Goal: Find specific page/section: Find specific page/section

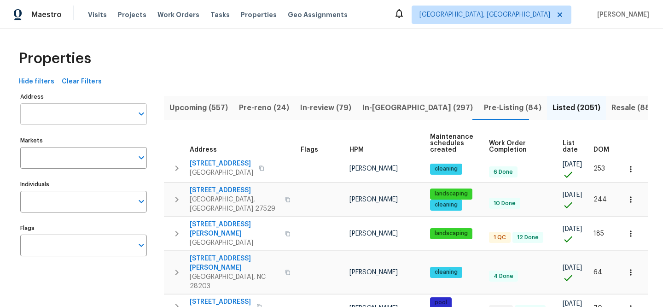
click at [79, 123] on input "Address" at bounding box center [76, 114] width 113 height 22
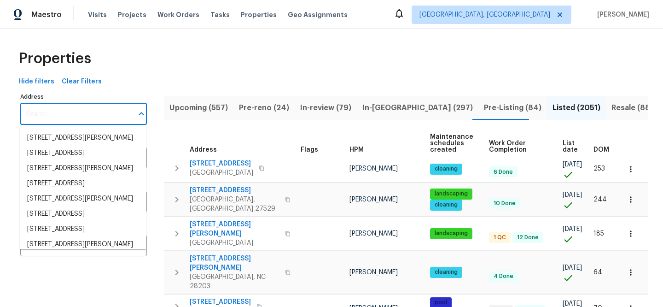
paste input "[STREET_ADDRESS]"
type input "[STREET_ADDRESS]"
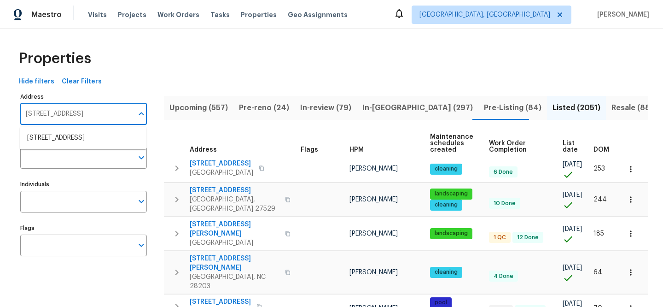
click at [92, 142] on li "5850 S Park Blvd Parma OH 44134" at bounding box center [83, 137] width 127 height 15
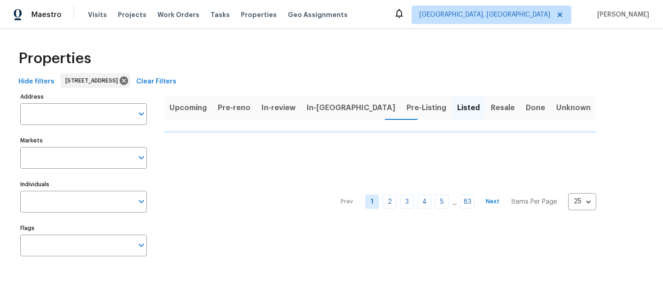
type input "5850 S Park Blvd Parma OH 44134"
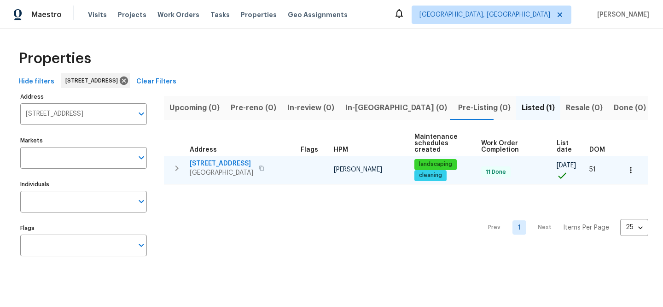
click at [231, 161] on span "[STREET_ADDRESS]" at bounding box center [222, 163] width 64 height 9
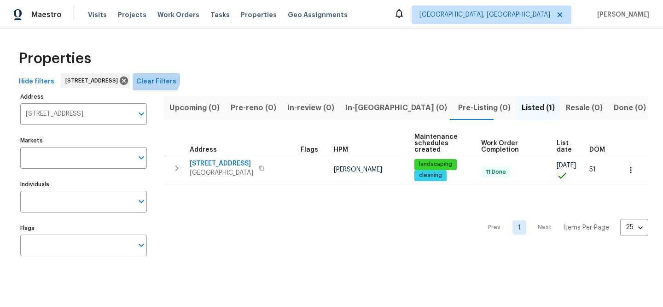
click at [180, 75] on button "Clear Filters" at bounding box center [156, 81] width 47 height 17
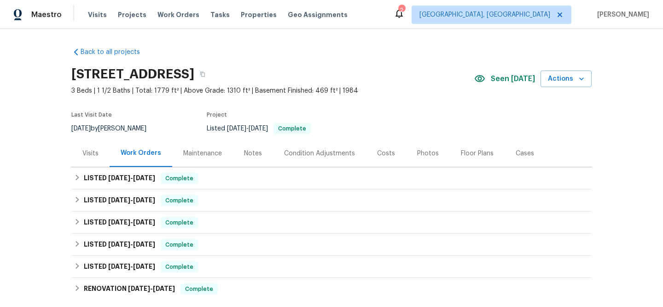
click at [82, 153] on div "Visits" at bounding box center [90, 153] width 16 height 9
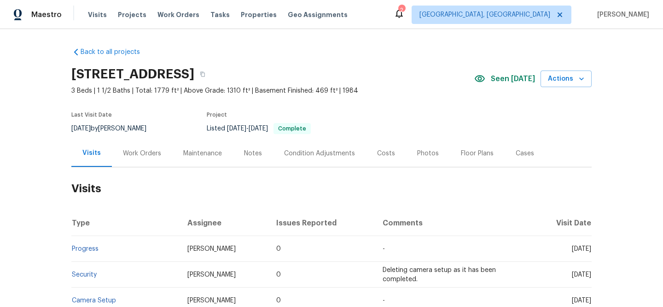
click at [140, 151] on div "Work Orders" at bounding box center [142, 153] width 38 height 9
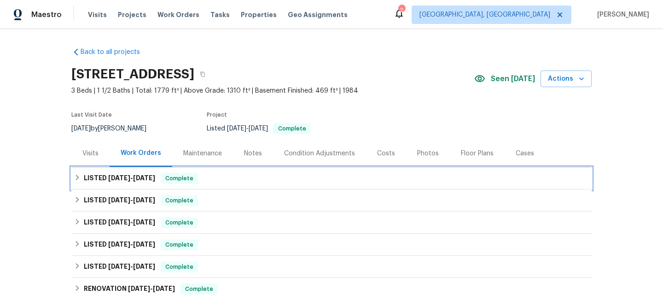
click at [241, 184] on div "LISTED [DATE] - [DATE] Complete" at bounding box center [331, 178] width 521 height 22
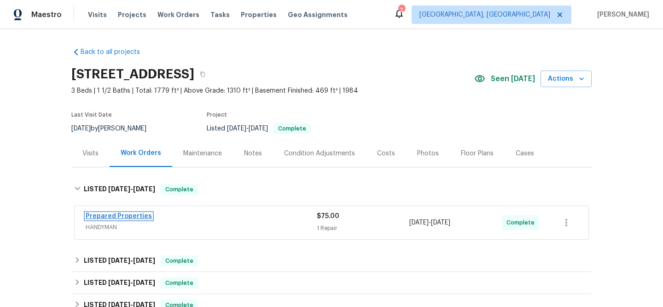
click at [136, 216] on link "Prepared Properties" at bounding box center [119, 216] width 66 height 6
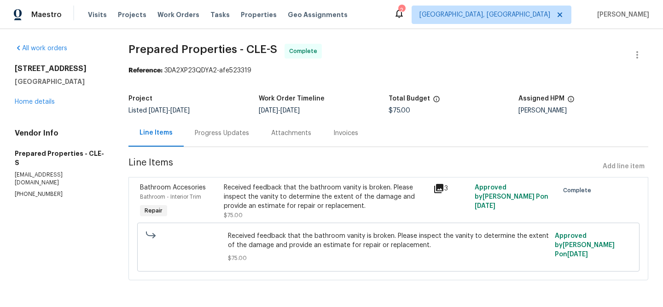
click at [440, 190] on icon at bounding box center [439, 188] width 11 height 11
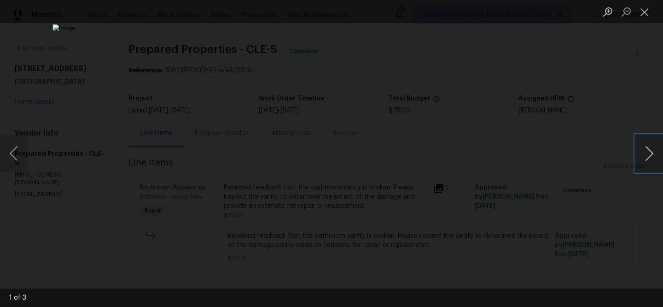
click at [649, 154] on button "Next image" at bounding box center [650, 153] width 28 height 37
click at [648, 154] on button "Next image" at bounding box center [650, 153] width 28 height 37
click at [592, 243] on div "Lightbox" at bounding box center [331, 153] width 663 height 307
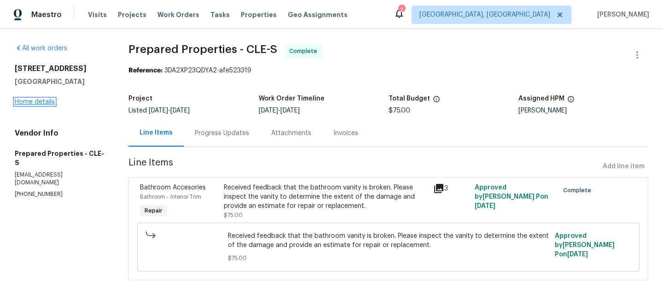
click at [40, 99] on link "Home details" at bounding box center [35, 102] width 40 height 6
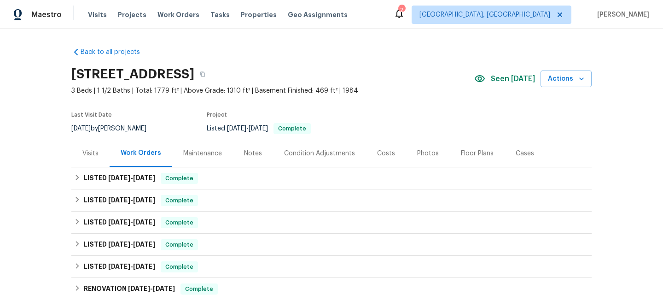
click at [89, 150] on div "Visits" at bounding box center [90, 153] width 16 height 9
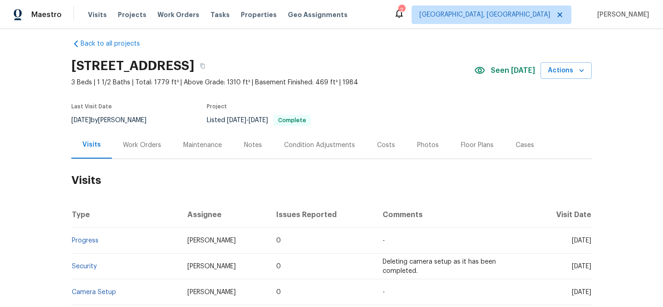
scroll to position [19, 0]
